Goal: Find specific page/section: Find specific page/section

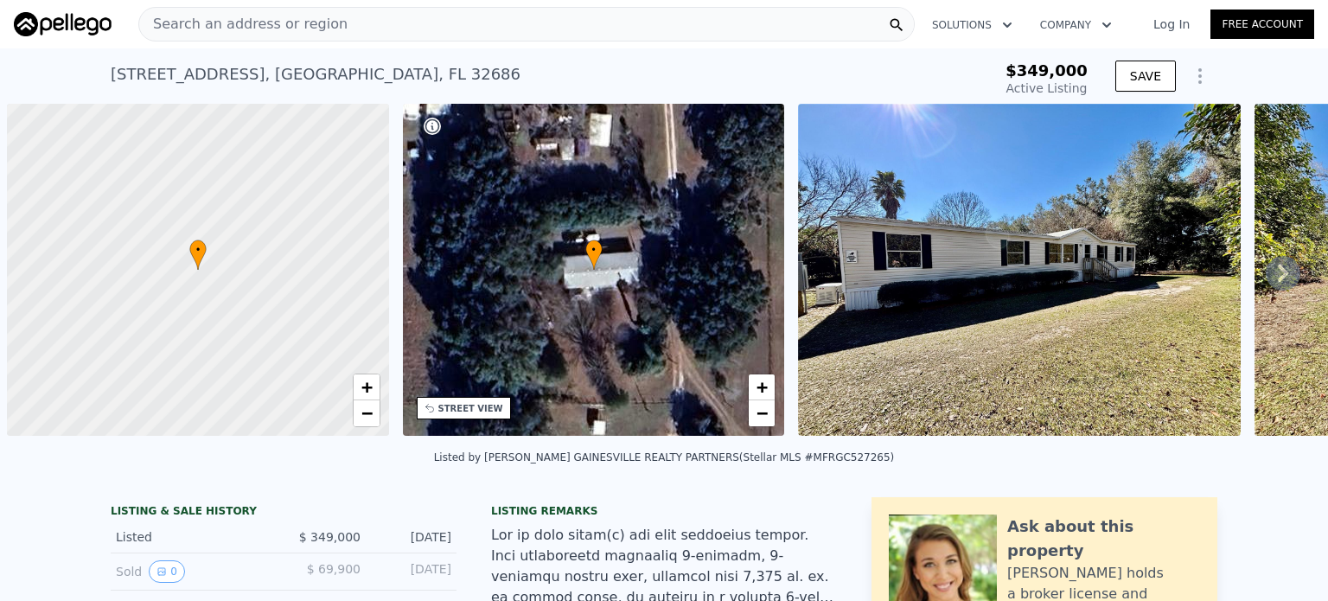
scroll to position [0, 7]
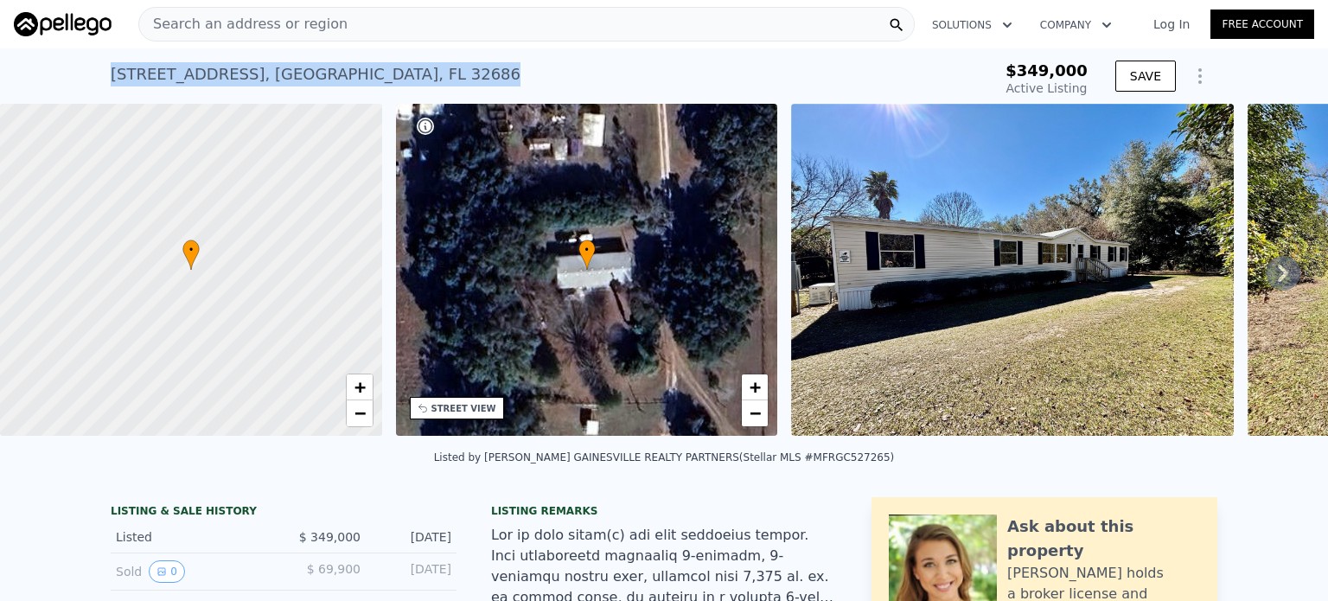
drag, startPoint x: 105, startPoint y: 76, endPoint x: 445, endPoint y: 93, distance: 340.3
click at [445, 93] on div "[STREET_ADDRESS] Active at $349k" at bounding box center [519, 79] width 816 height 48
copy div "[STREET_ADDRESS]"
click at [187, 20] on span "Search an address or region" at bounding box center [243, 24] width 208 height 21
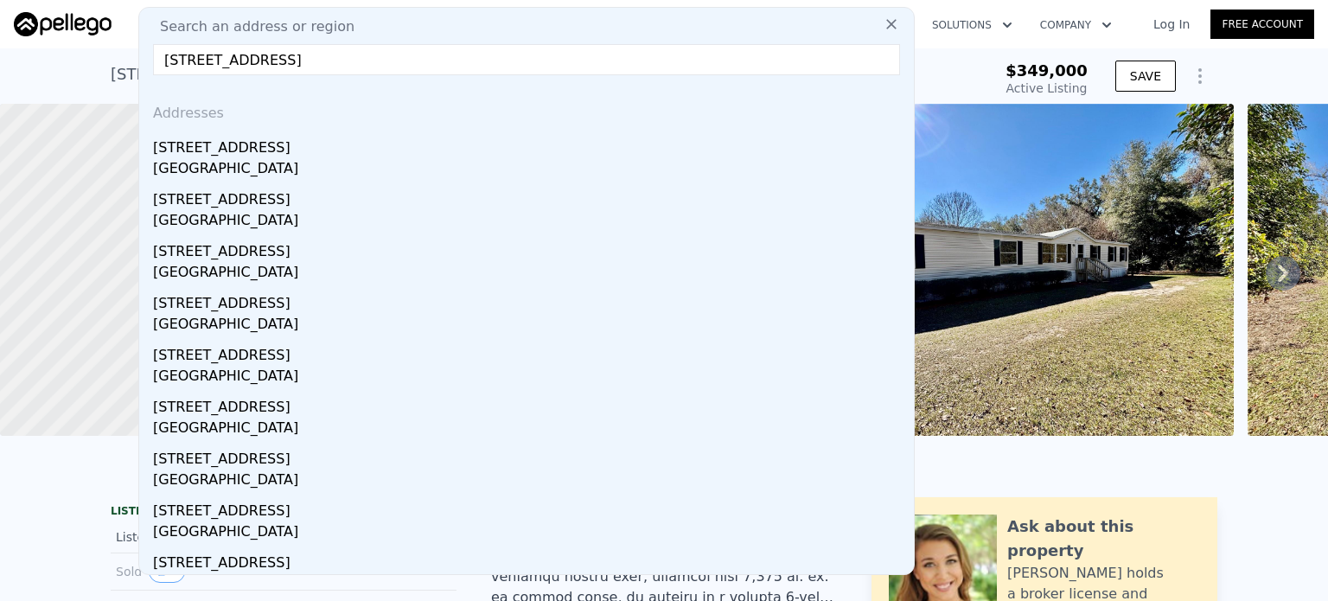
drag, startPoint x: 180, startPoint y: 63, endPoint x: 191, endPoint y: 61, distance: 11.5
click at [191, 61] on input "[STREET_ADDRESS]" at bounding box center [526, 59] width 747 height 31
type input "[STREET_ADDRESS]"
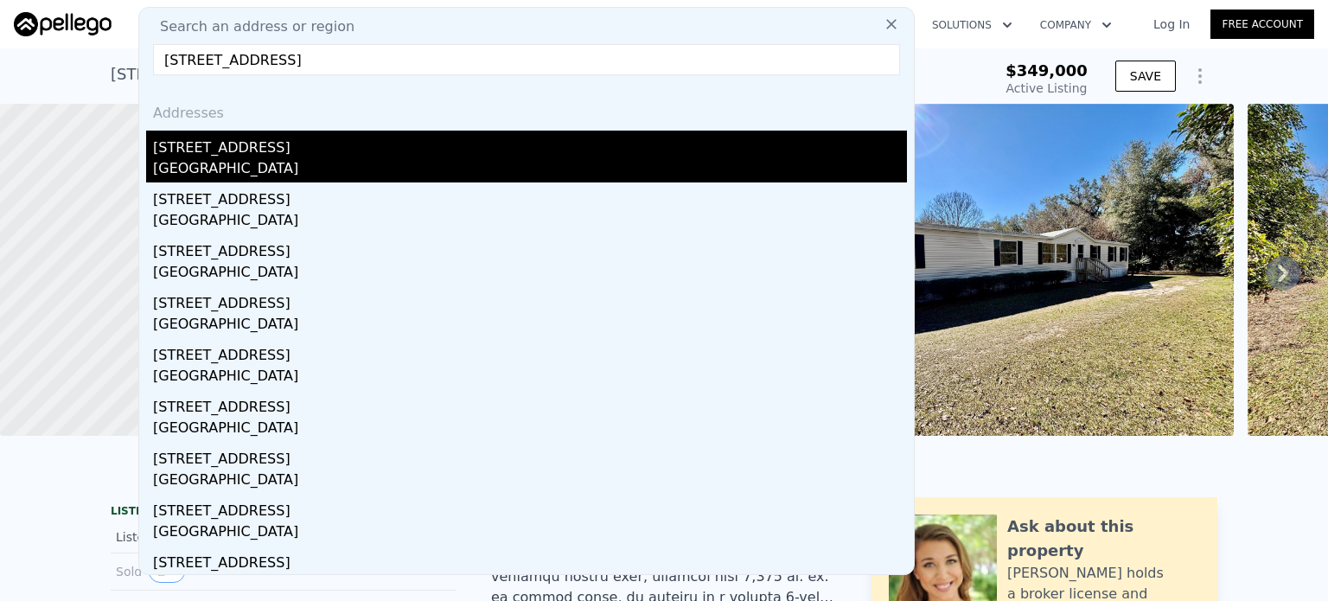
click at [256, 155] on div "[STREET_ADDRESS]" at bounding box center [530, 145] width 754 height 28
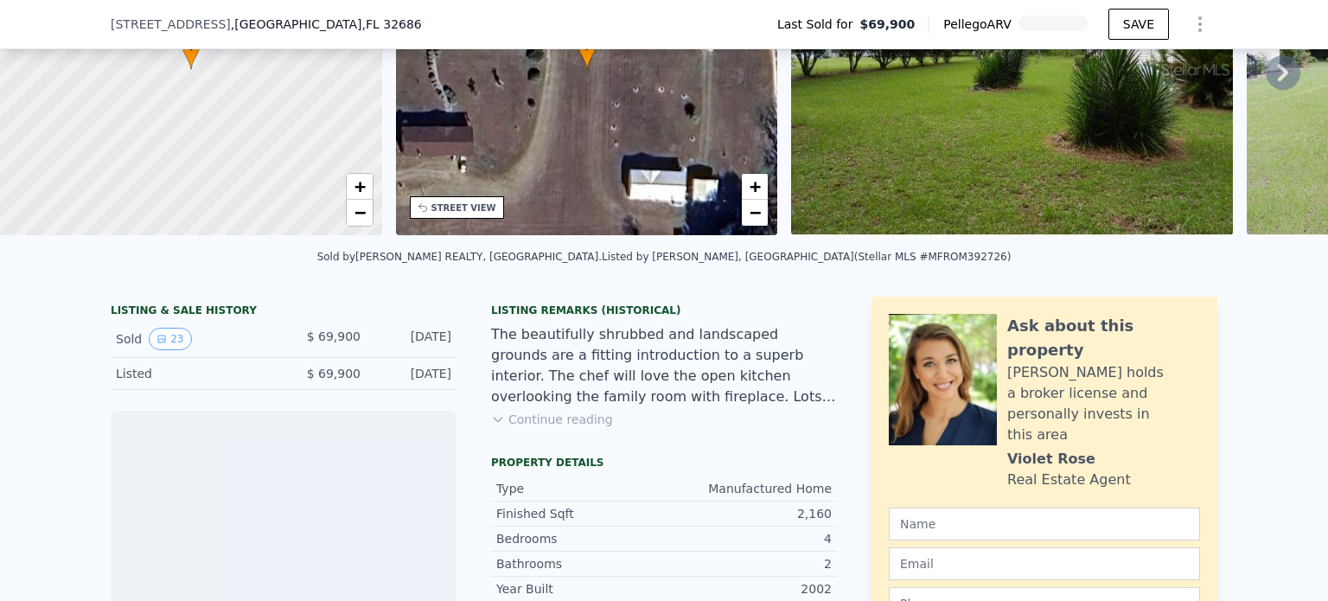
scroll to position [195, 0]
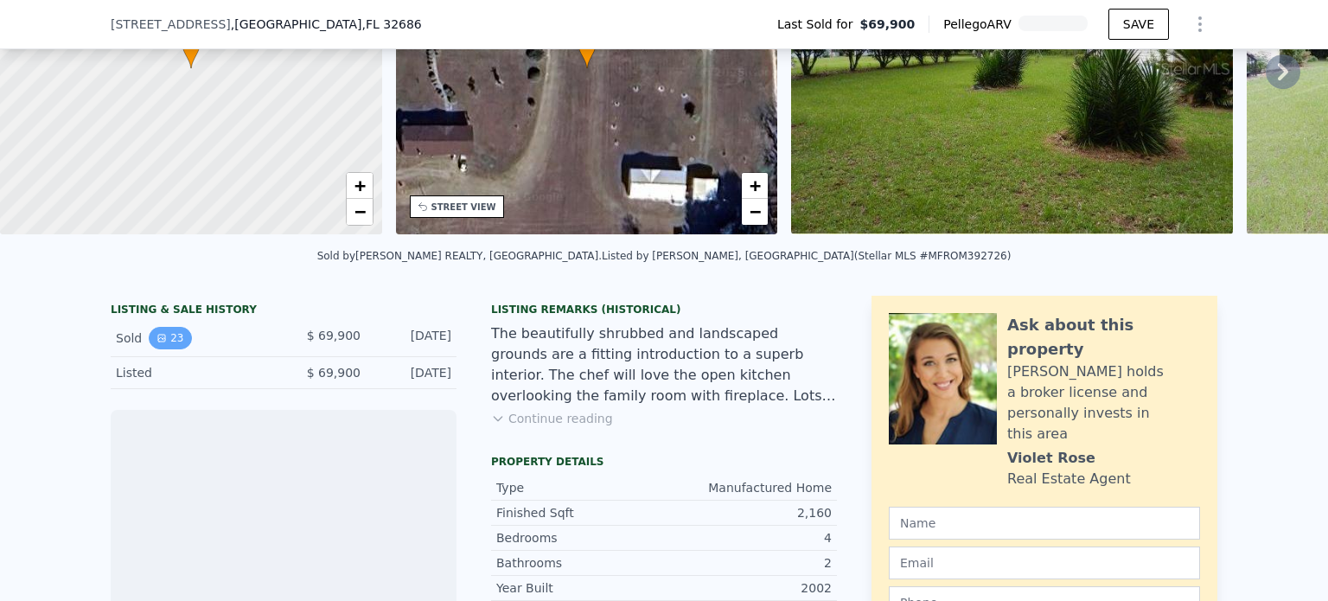
click at [163, 348] on button "23" at bounding box center [170, 338] width 42 height 22
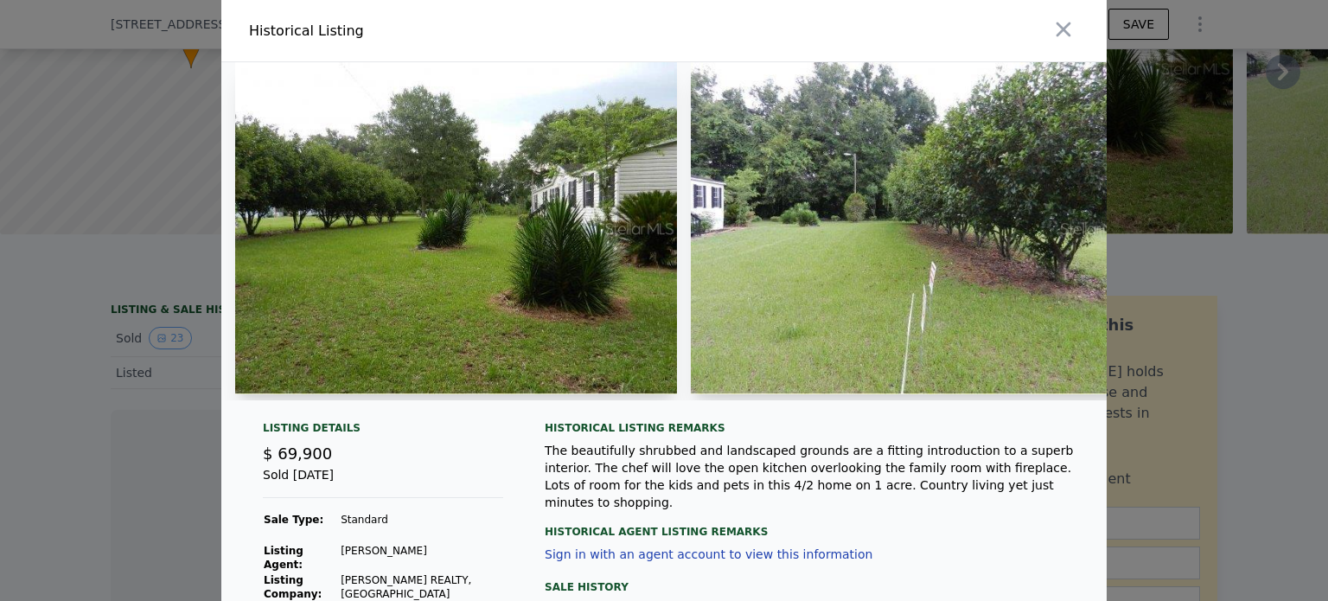
click at [550, 191] on img at bounding box center [456, 228] width 442 height 332
click at [728, 245] on img at bounding box center [912, 228] width 442 height 332
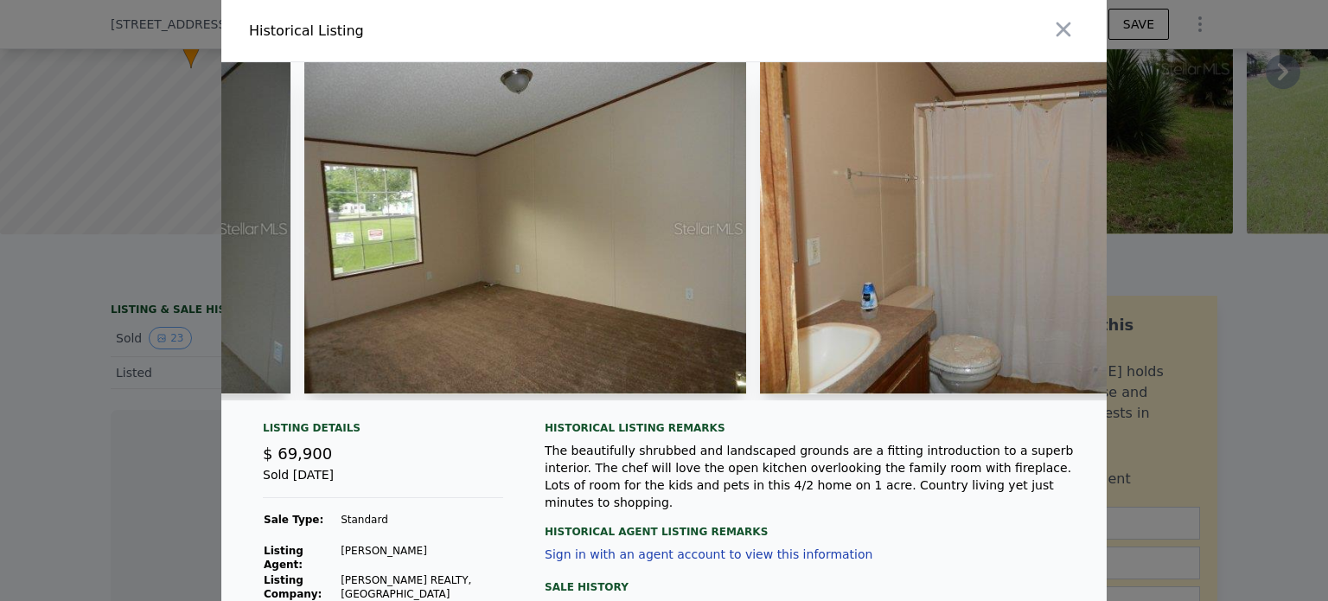
scroll to position [80, 0]
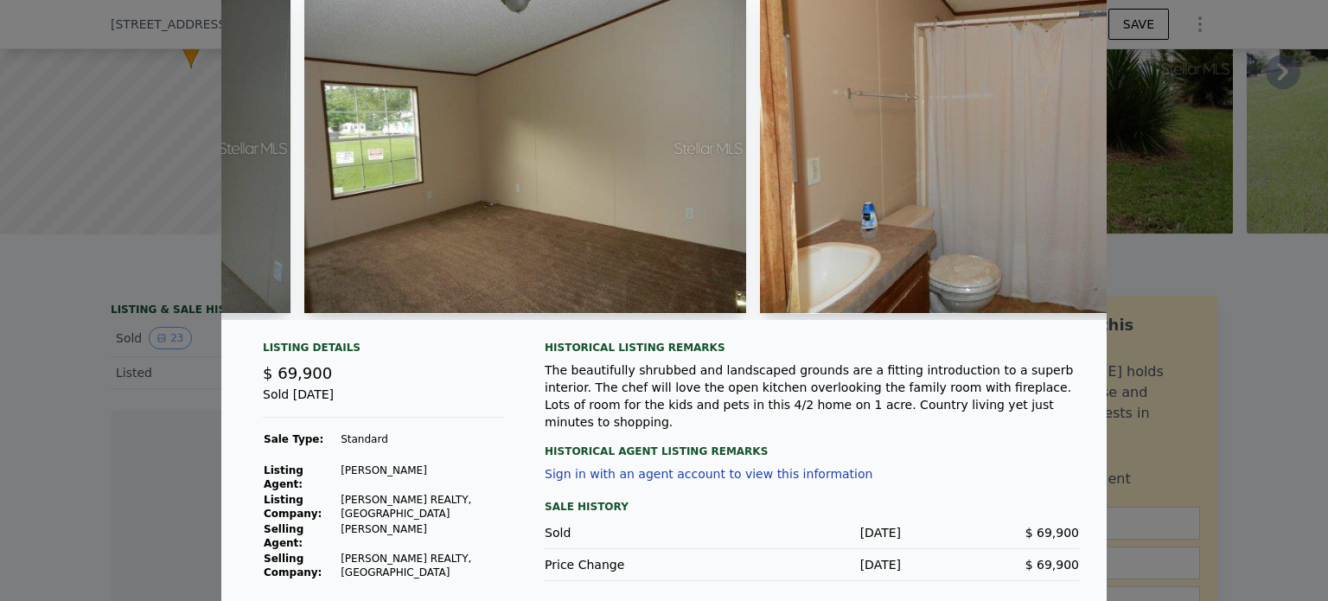
click at [1129, 106] on div at bounding box center [664, 300] width 1328 height 601
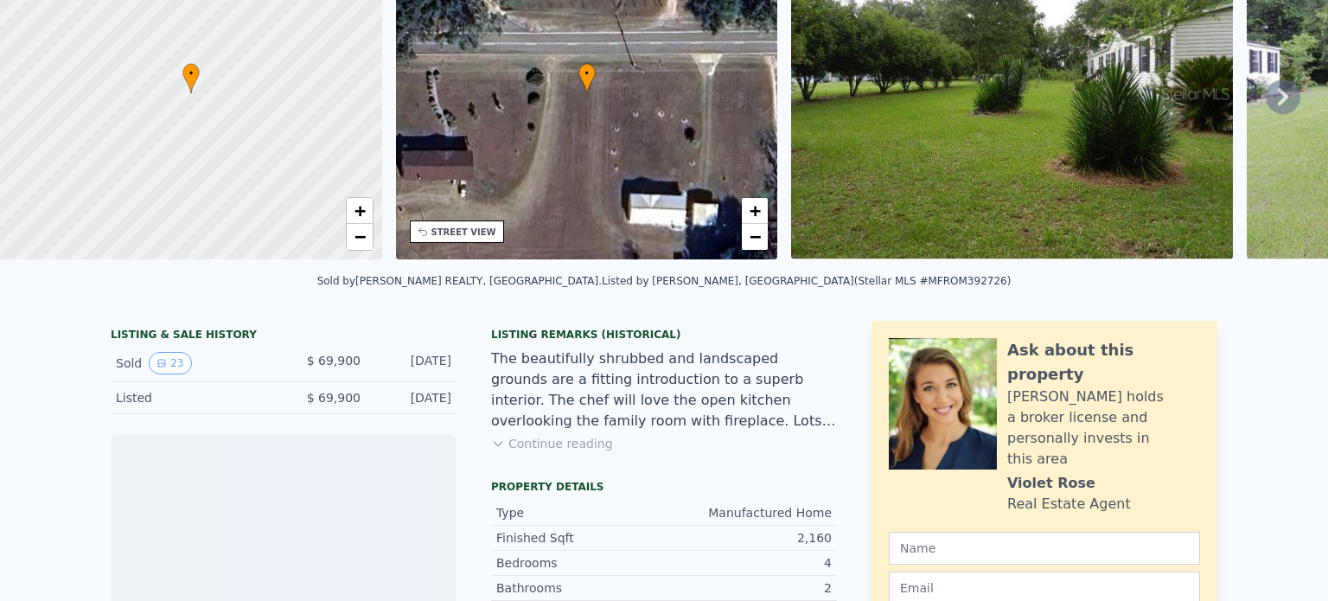
scroll to position [0, 0]
